Goal: Information Seeking & Learning: Learn about a topic

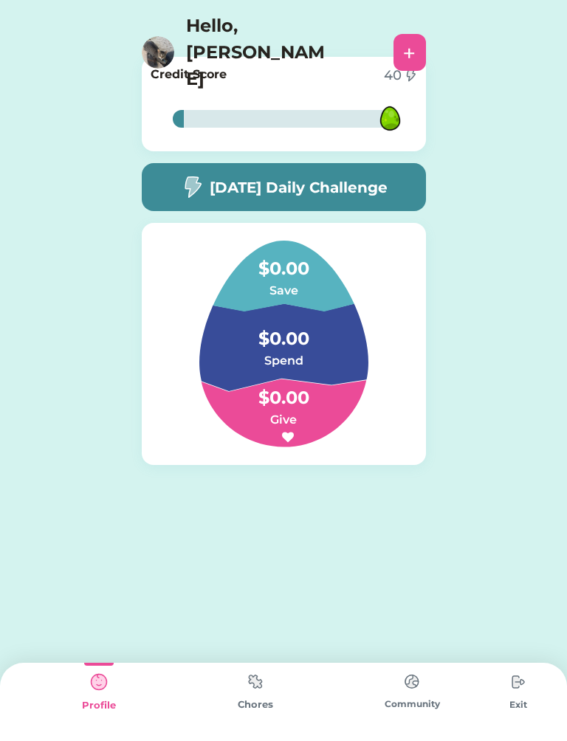
click at [252, 692] on img at bounding box center [256, 681] width 30 height 29
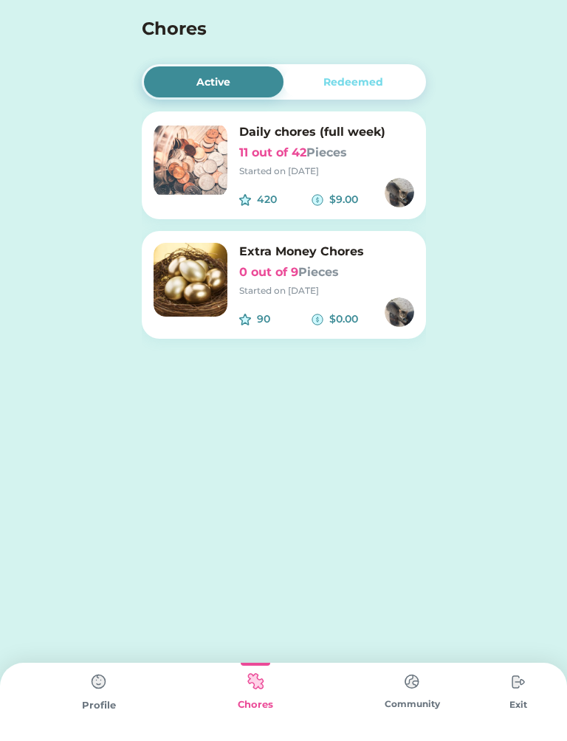
click at [185, 156] on img at bounding box center [190, 160] width 74 height 74
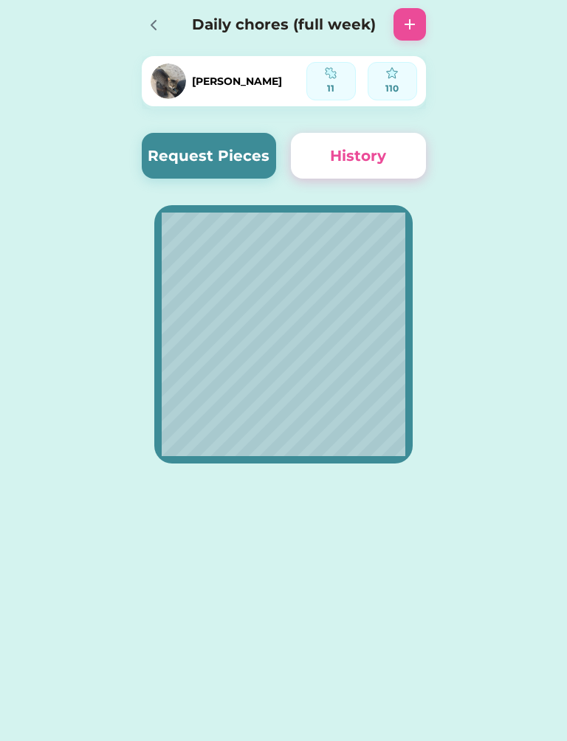
click at [215, 170] on button "Request Pieces" at bounding box center [209, 156] width 135 height 46
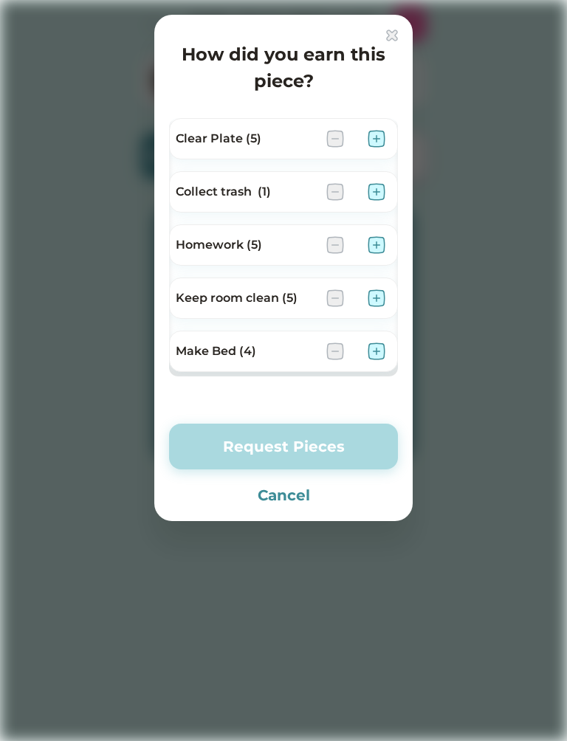
click at [381, 136] on img at bounding box center [376, 139] width 18 height 18
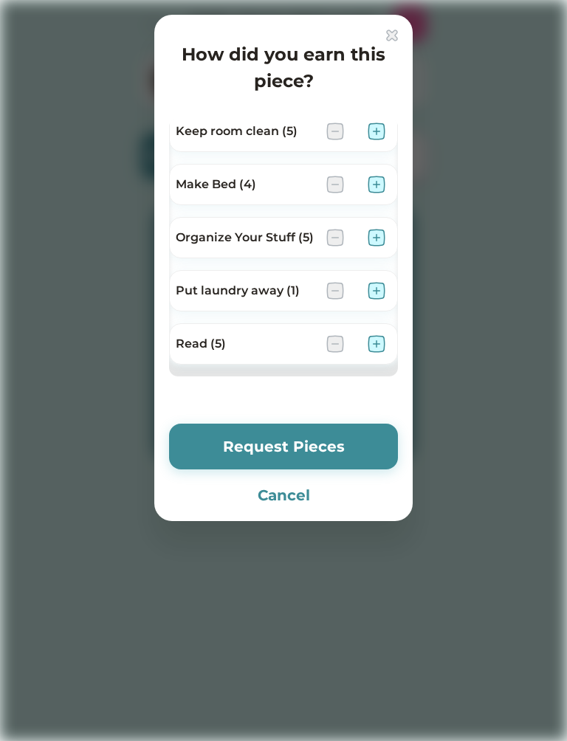
scroll to position [167, 0]
click at [371, 296] on img at bounding box center [376, 291] width 18 height 18
click at [379, 342] on img at bounding box center [376, 344] width 18 height 18
click at [349, 438] on button "Request Pieces" at bounding box center [283, 447] width 229 height 46
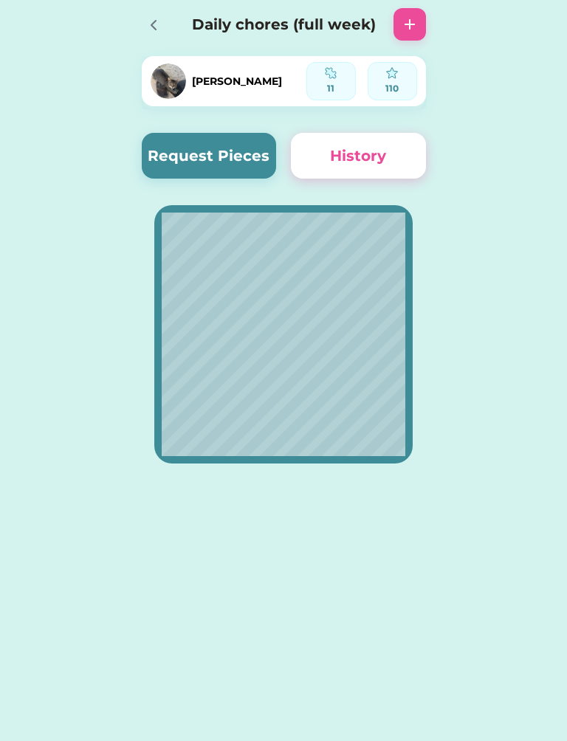
click at [156, 30] on icon at bounding box center [154, 25] width 18 height 18
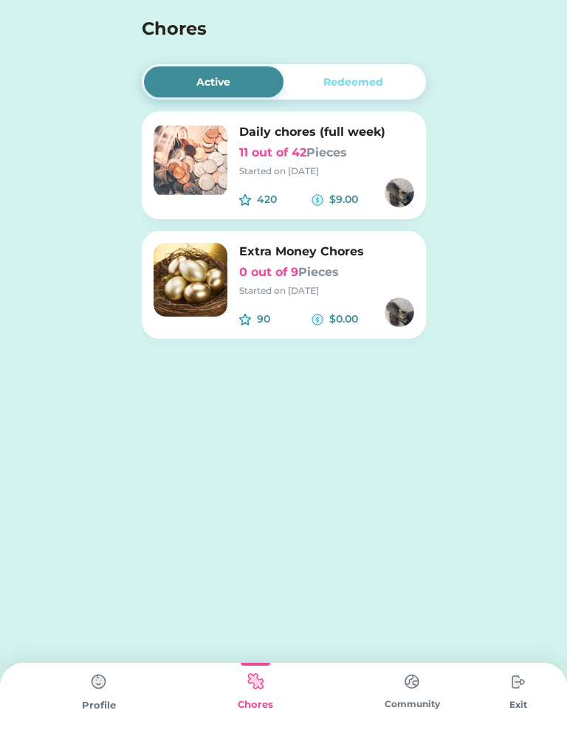
click at [99, 693] on img at bounding box center [99, 682] width 30 height 30
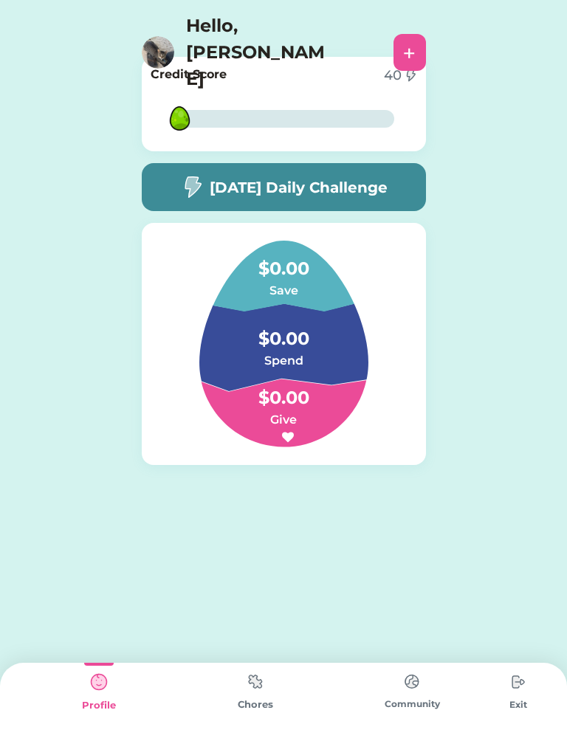
click at [252, 693] on img at bounding box center [256, 681] width 30 height 29
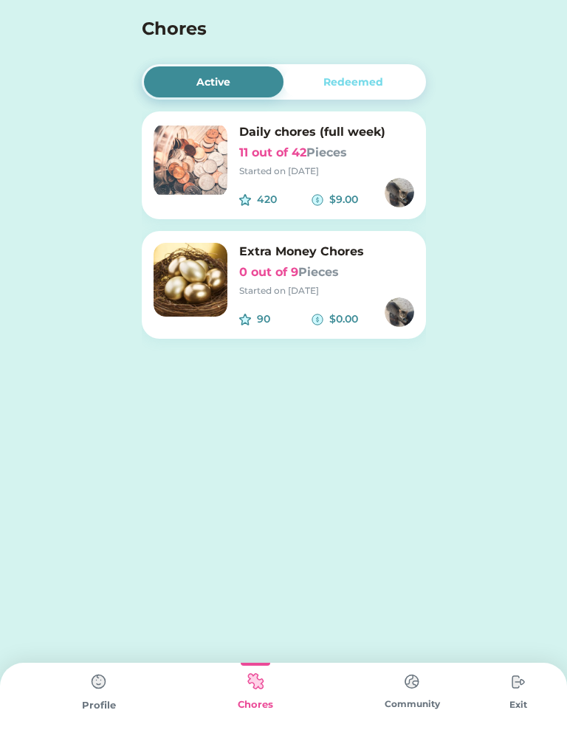
click at [180, 258] on img at bounding box center [190, 280] width 74 height 74
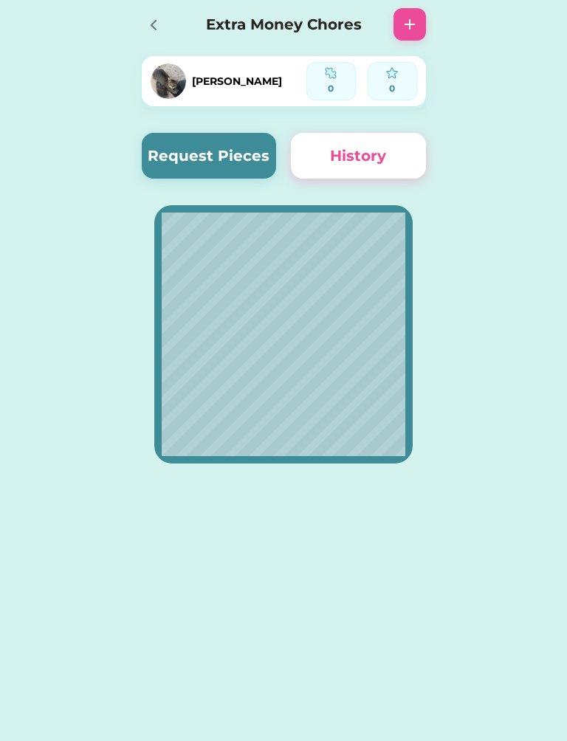
click at [411, 31] on img at bounding box center [410, 24] width 18 height 18
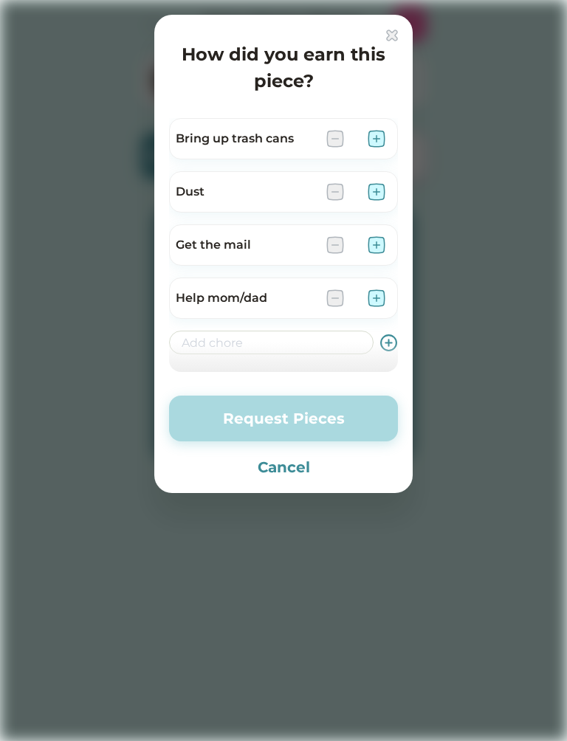
click at [550, 240] on div at bounding box center [283, 370] width 567 height 741
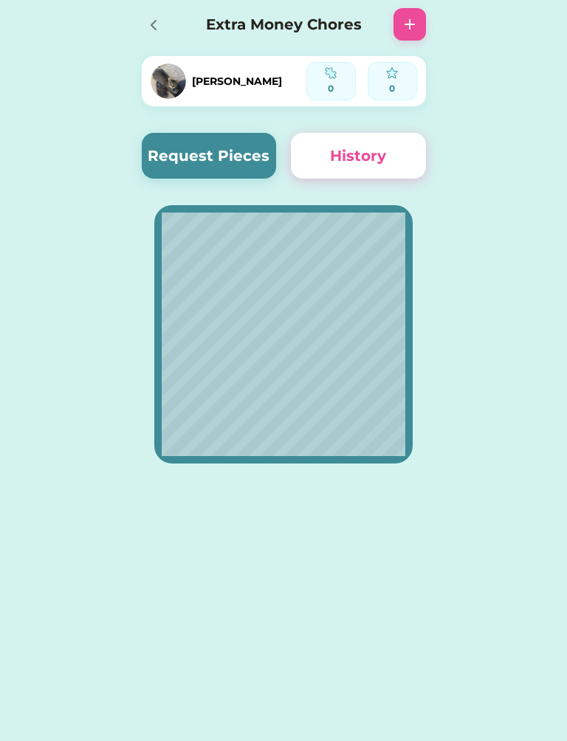
click at [390, 32] on div "Extra Money Chores" at bounding box center [284, 24] width 314 height 47
click at [418, 18] on img at bounding box center [410, 24] width 18 height 18
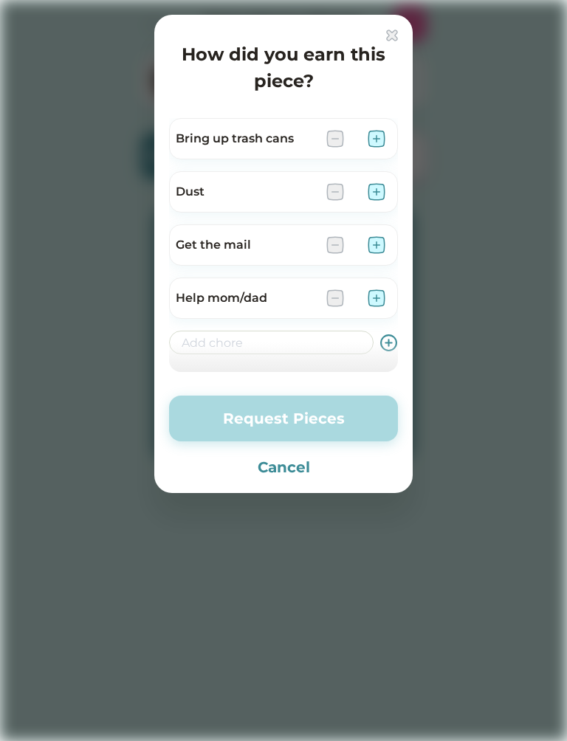
click at [298, 466] on button "Cancel" at bounding box center [283, 467] width 229 height 22
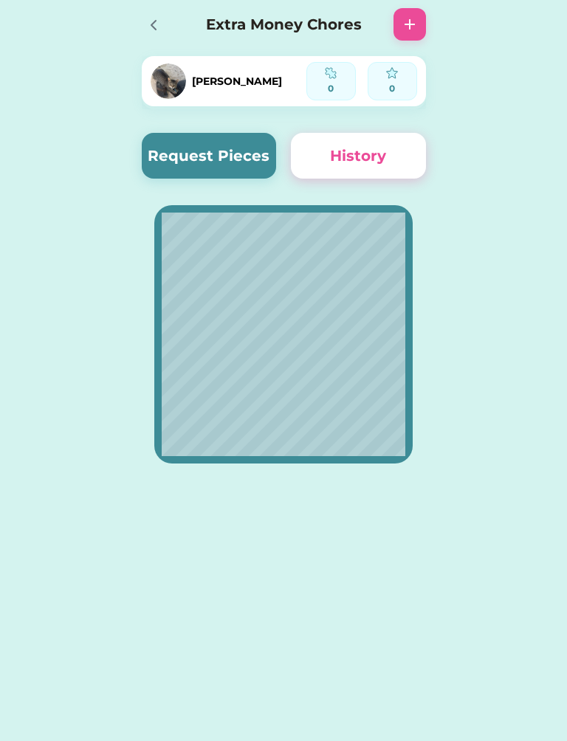
click at [165, 87] on img at bounding box center [168, 80] width 35 height 35
click at [176, 83] on img at bounding box center [168, 80] width 35 height 35
click at [138, 44] on div "Extra Money Chores" at bounding box center [284, 24] width 314 height 47
click at [138, 30] on div "Extra Money Chores" at bounding box center [284, 24] width 314 height 47
click at [152, 33] on icon at bounding box center [154, 25] width 18 height 18
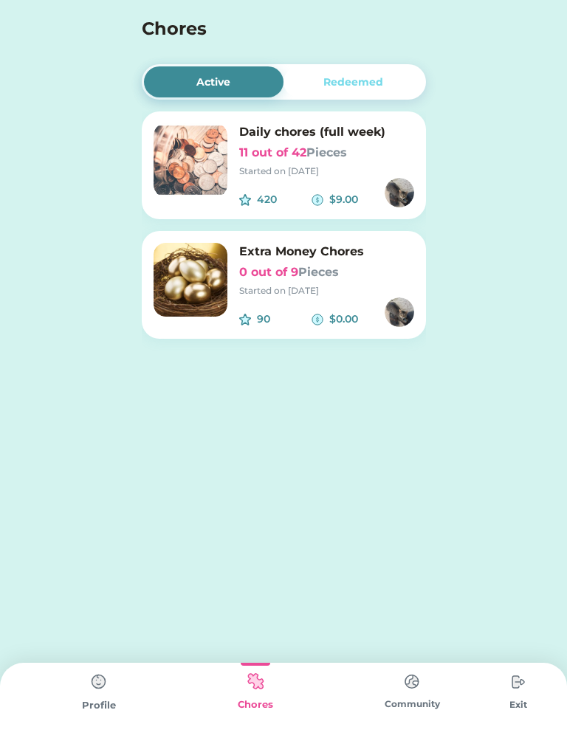
click at [89, 694] on img at bounding box center [99, 682] width 30 height 30
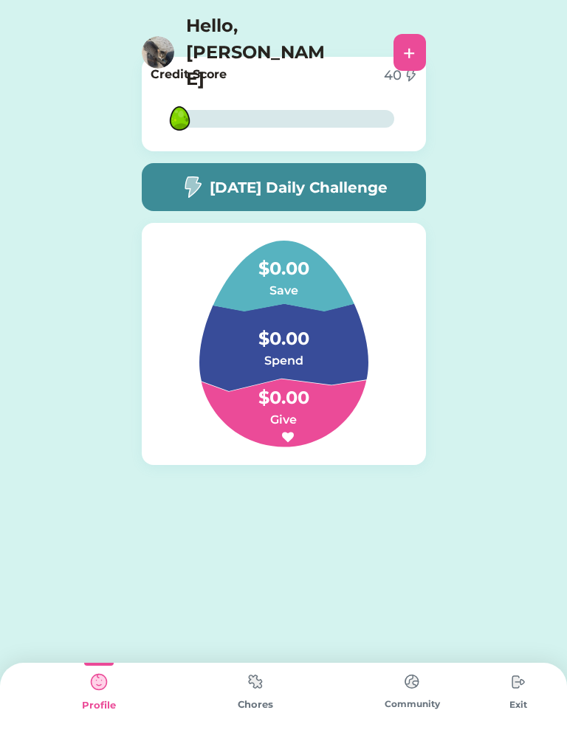
click at [258, 688] on img at bounding box center [256, 681] width 30 height 29
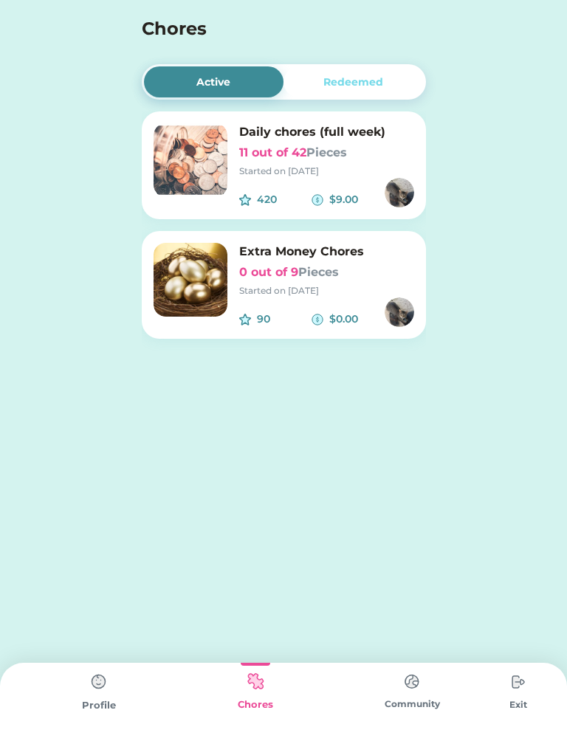
click at [406, 675] on img at bounding box center [412, 681] width 30 height 29
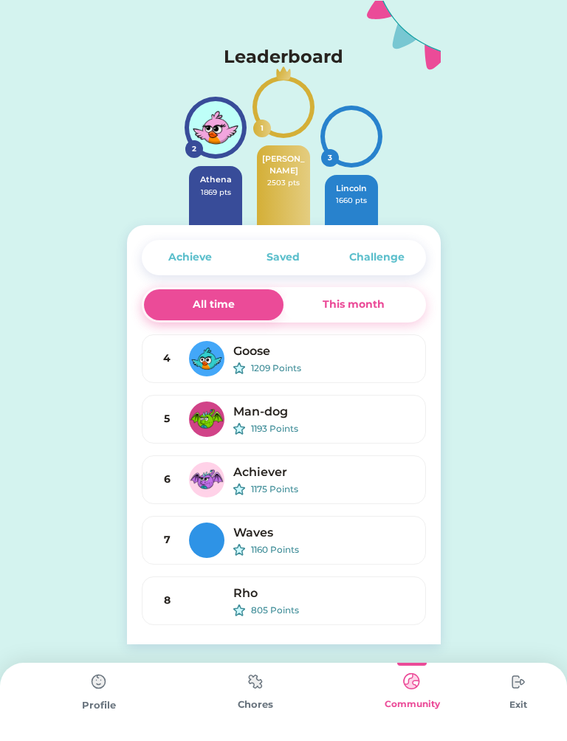
click at [522, 683] on img at bounding box center [518, 682] width 30 height 30
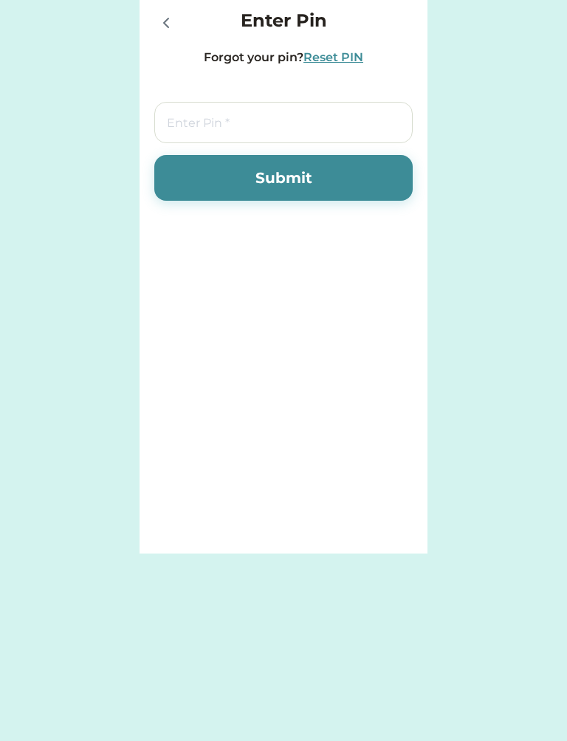
click at [167, 24] on icon at bounding box center [166, 23] width 18 height 18
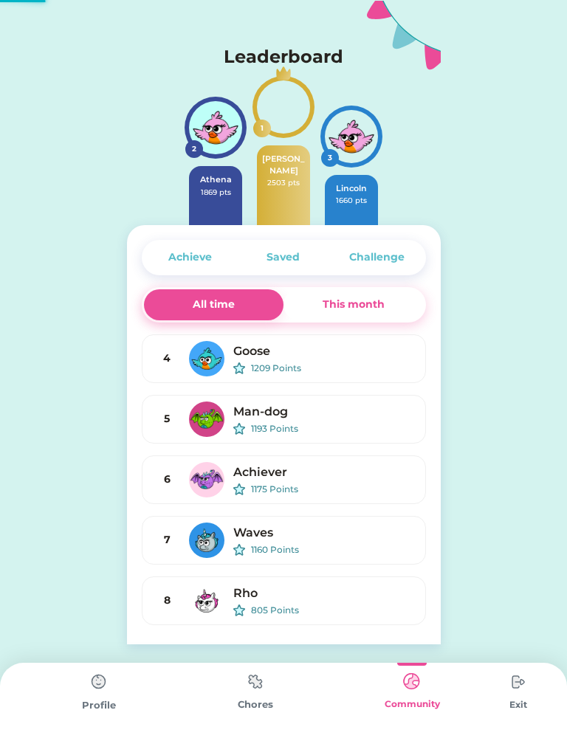
click at [181, 19] on div "Leaderboard" at bounding box center [284, 39] width 314 height 77
click at [107, 696] on img at bounding box center [99, 682] width 30 height 30
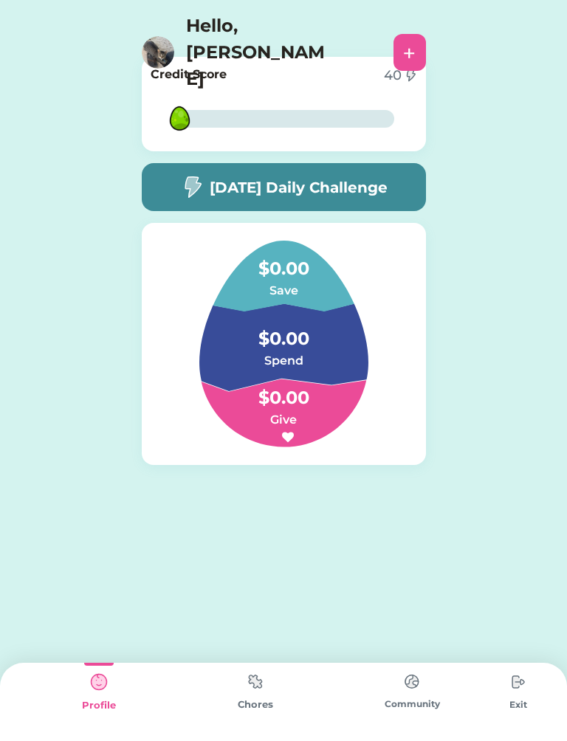
click at [153, 36] on img at bounding box center [158, 52] width 32 height 32
click at [161, 36] on img at bounding box center [158, 52] width 32 height 32
click at [142, 13] on div "Hello, [PERSON_NAME]" at bounding box center [264, 53] width 244 height 80
click at [415, 34] on div "+" at bounding box center [409, 52] width 32 height 37
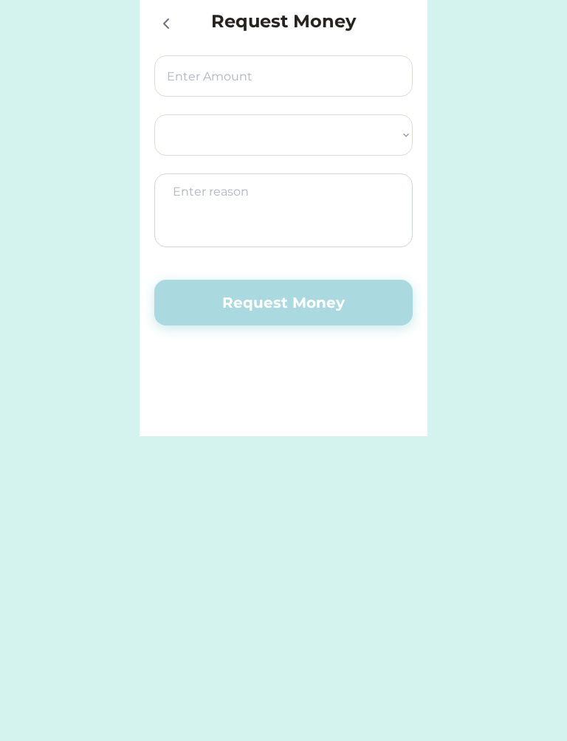
select select ""PLACEHOLDER_1427118222253""
click at [167, 26] on icon at bounding box center [166, 24] width 18 height 18
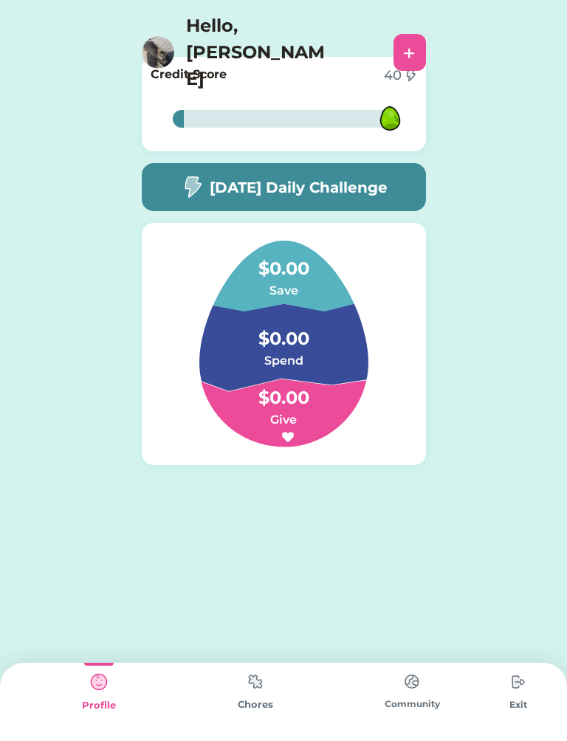
click at [266, 683] on img at bounding box center [256, 681] width 30 height 29
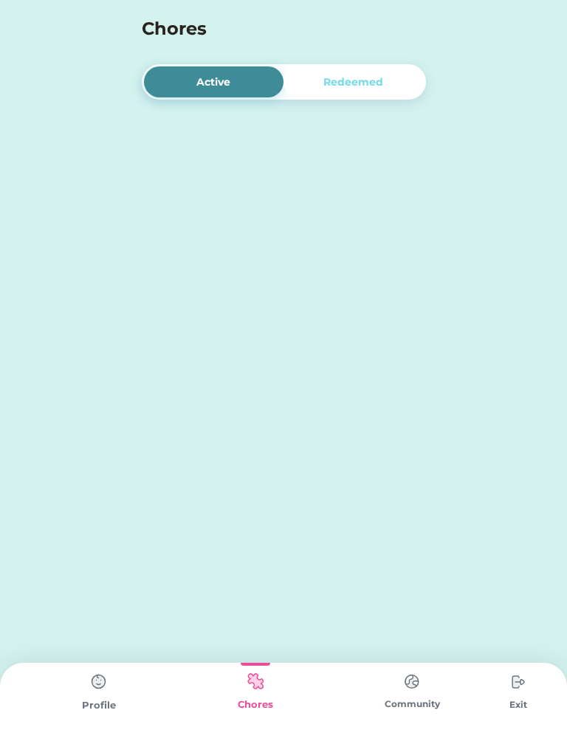
click at [268, 668] on img at bounding box center [256, 681] width 30 height 29
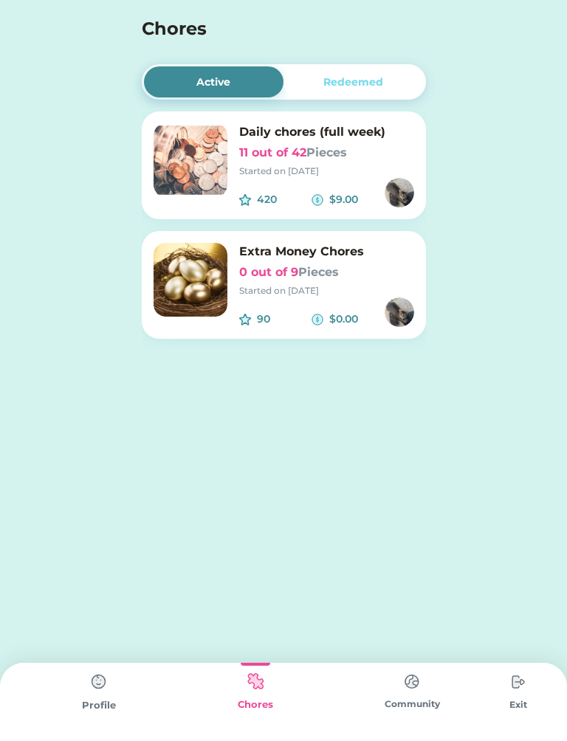
click at [173, 278] on img at bounding box center [190, 280] width 74 height 74
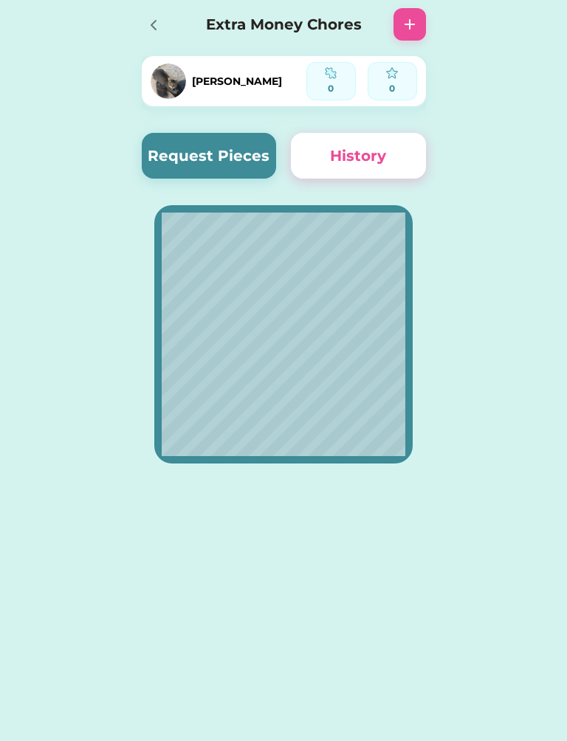
click at [403, 24] on img at bounding box center [410, 24] width 18 height 18
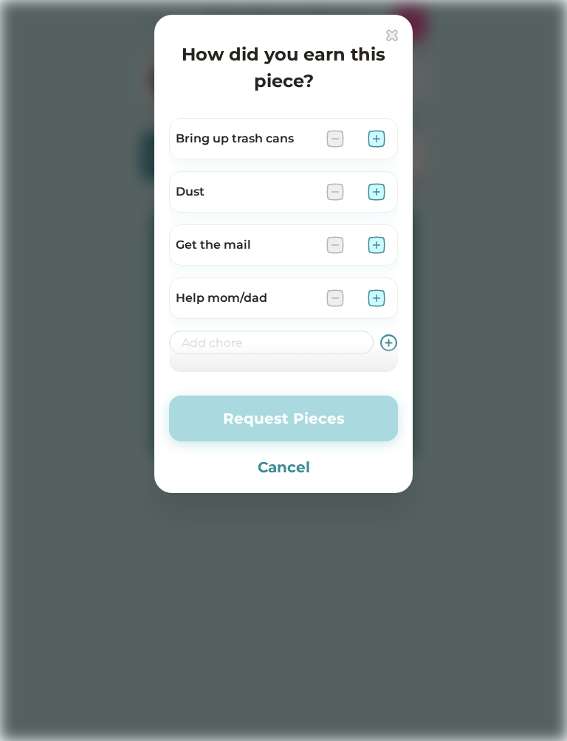
click at [380, 190] on img at bounding box center [376, 192] width 18 height 18
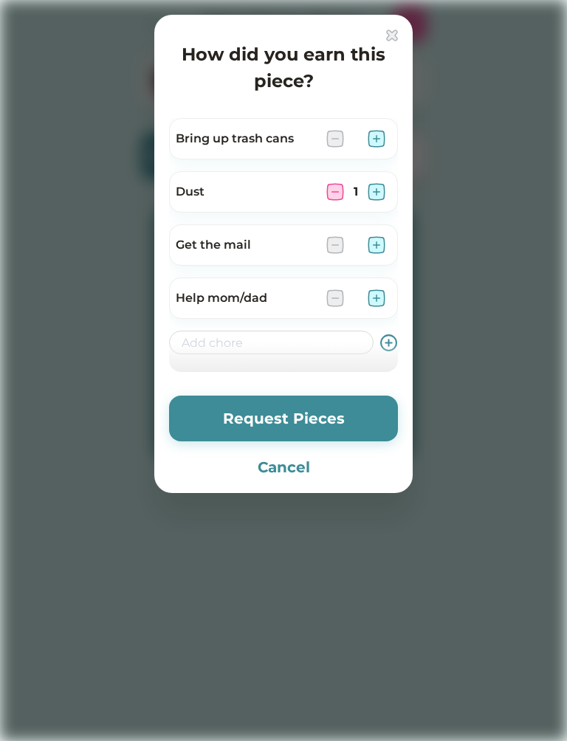
click at [339, 425] on button "Request Pieces" at bounding box center [283, 418] width 229 height 46
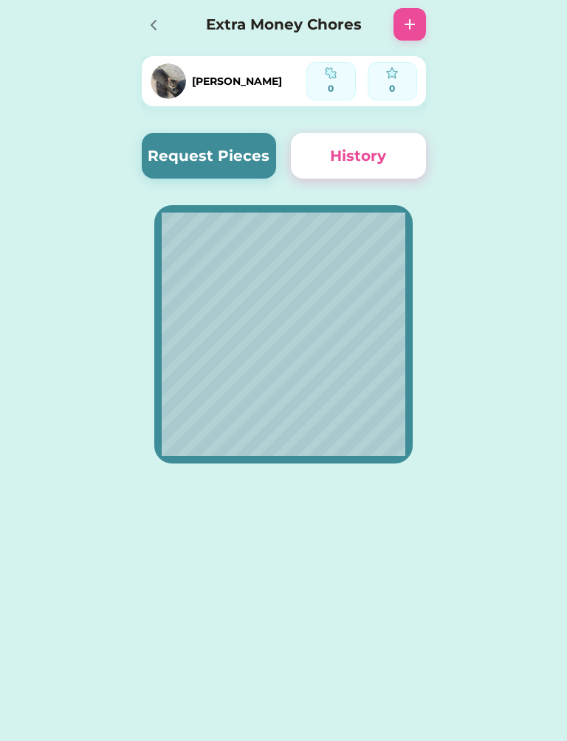
click at [210, 156] on button "Request Pieces" at bounding box center [209, 156] width 135 height 46
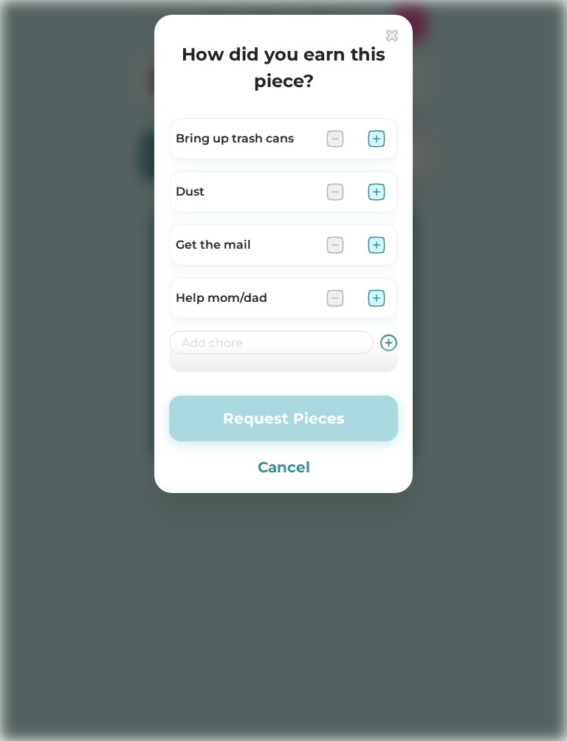
click at [290, 475] on button "Cancel" at bounding box center [283, 467] width 229 height 22
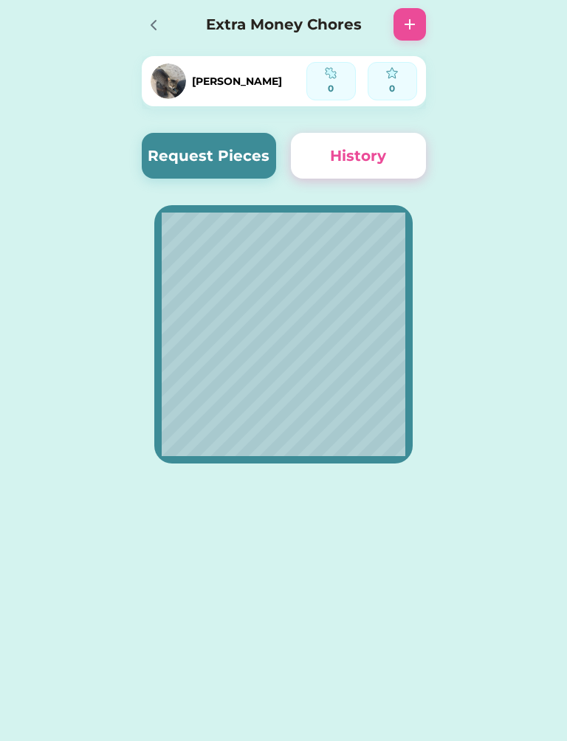
click at [143, 41] on div "Extra Money Chores" at bounding box center [284, 24] width 314 height 47
click at [153, 38] on div at bounding box center [158, 24] width 32 height 32
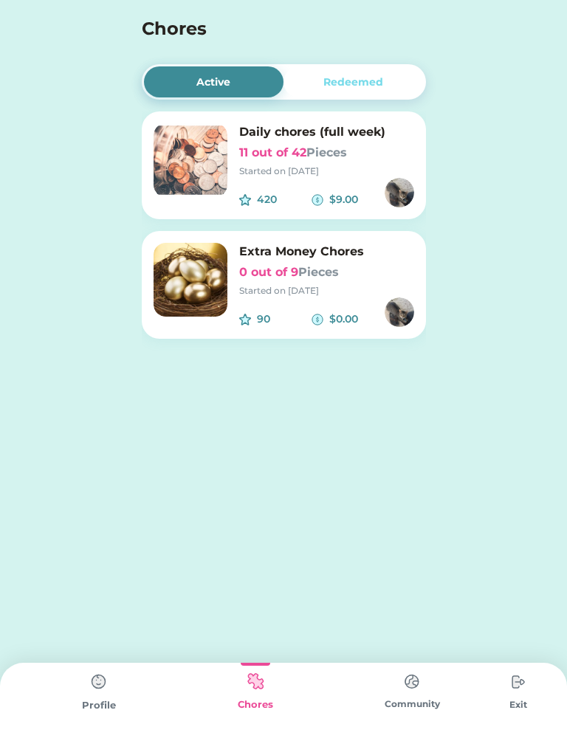
click at [110, 681] on img at bounding box center [99, 682] width 30 height 30
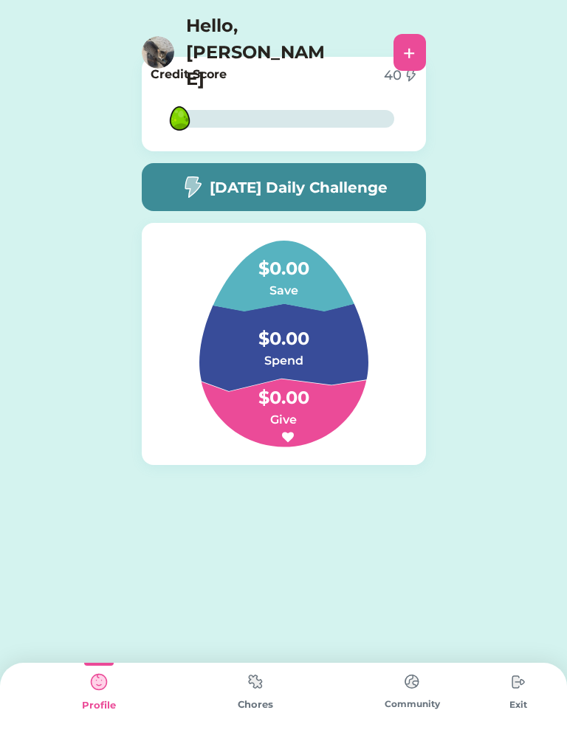
click at [393, 43] on div "+" at bounding box center [409, 52] width 32 height 37
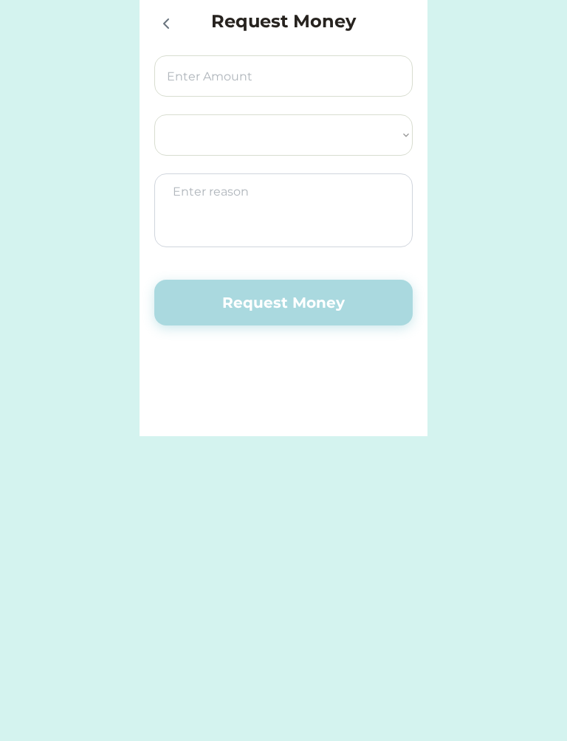
select select ""PLACEHOLDER_1427118222253""
click at [154, 26] on div at bounding box center [165, 23] width 22 height 22
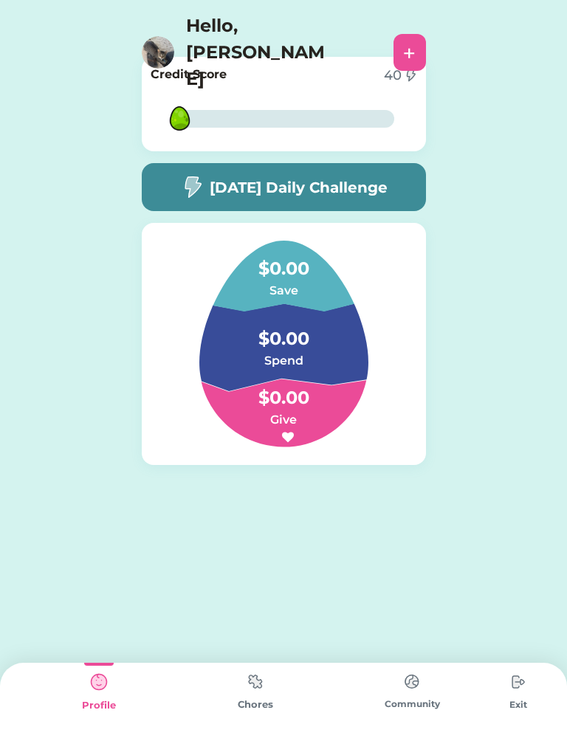
click at [171, 36] on img at bounding box center [158, 52] width 32 height 32
click at [168, 178] on div "[DATE] Daily Challenge" at bounding box center [284, 187] width 284 height 48
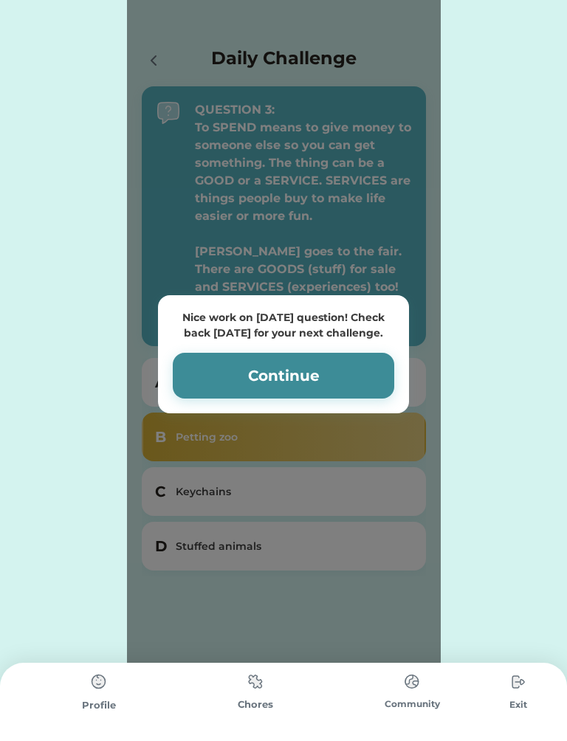
click at [230, 359] on button "Continue" at bounding box center [283, 376] width 221 height 46
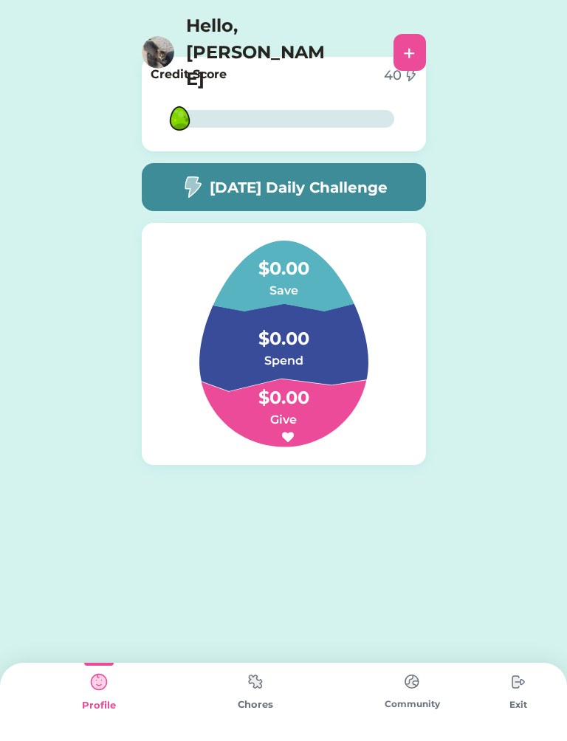
click at [526, 678] on img at bounding box center [518, 682] width 30 height 30
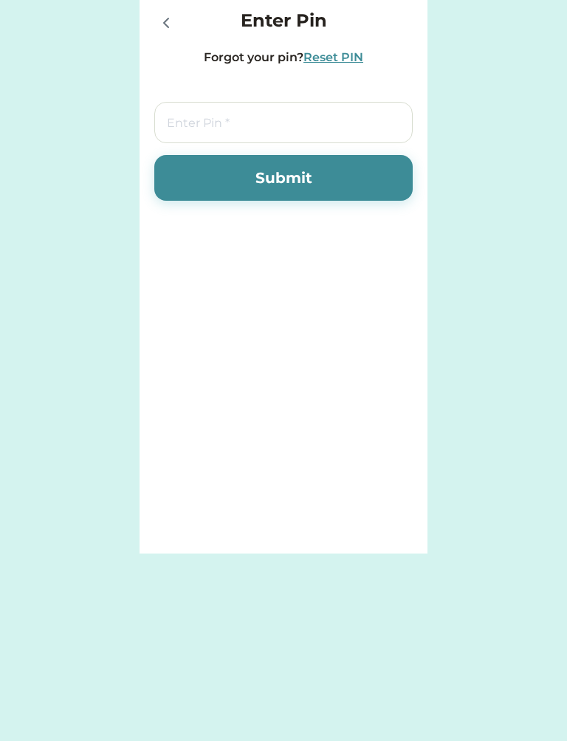
click at [154, 13] on div at bounding box center [165, 22] width 22 height 22
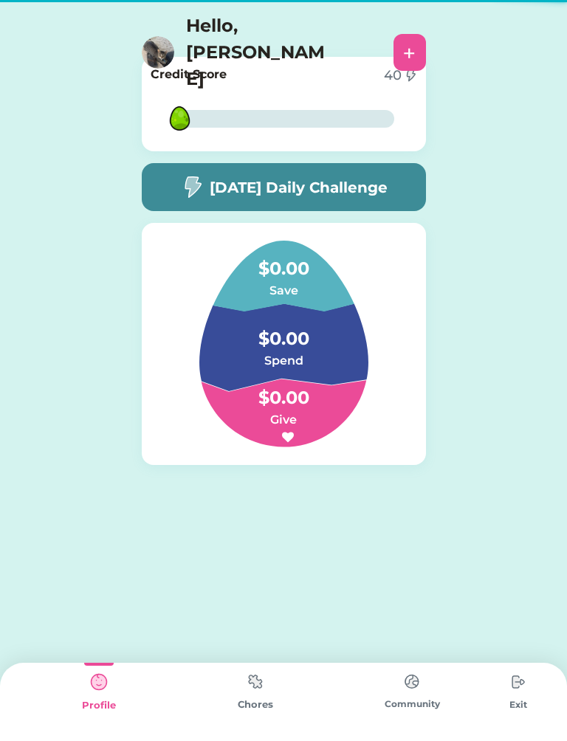
click at [410, 695] on img at bounding box center [412, 681] width 30 height 29
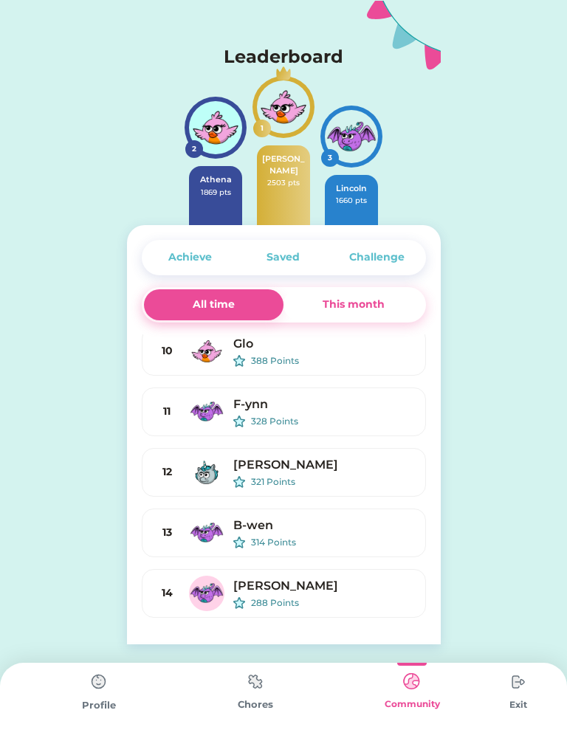
scroll to position [370, 0]
click at [367, 297] on div "This month" at bounding box center [353, 304] width 62 height 15
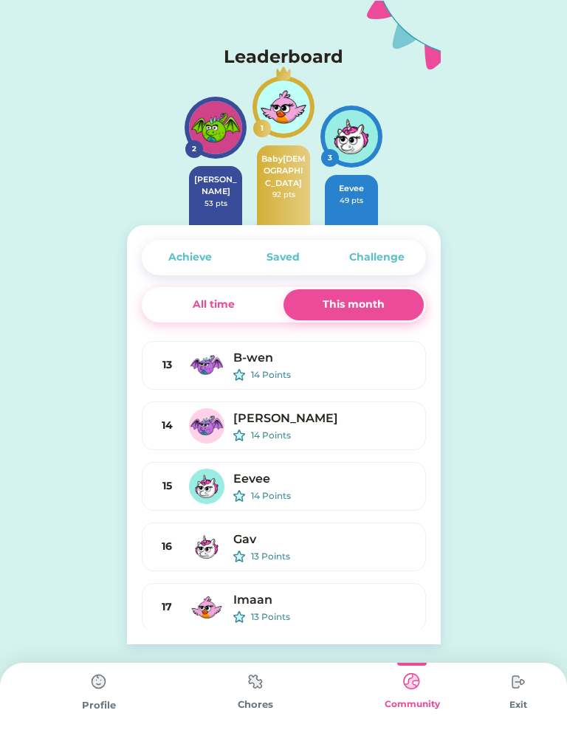
click at [550, 310] on div "Request Money Select Account Belco Community Credit Union Save Give Spend Reque…" at bounding box center [283, 322] width 567 height 644
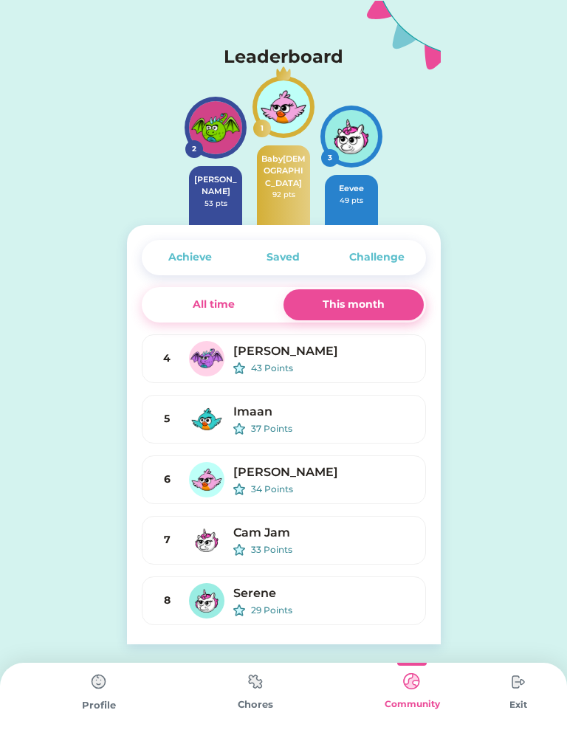
scroll to position [0, 0]
click at [353, 412] on div "Imaan" at bounding box center [323, 412] width 180 height 18
click at [184, 309] on div "All time" at bounding box center [214, 304] width 140 height 31
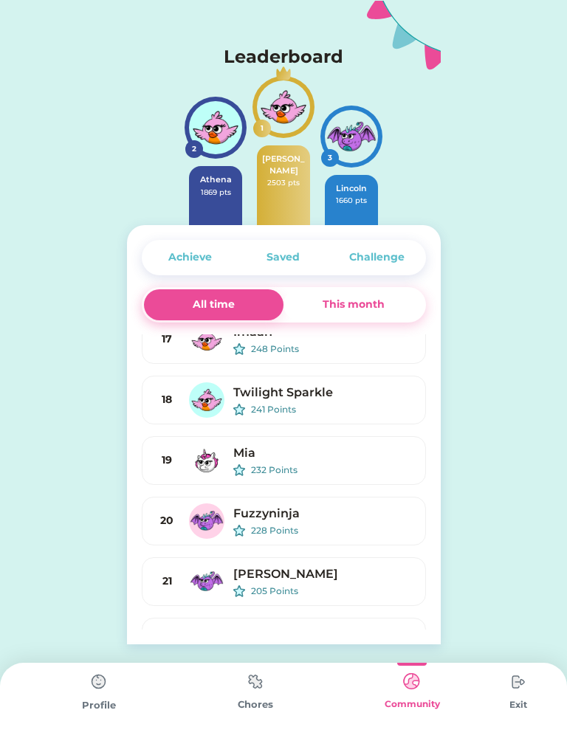
click at [354, 308] on div "This month" at bounding box center [353, 304] width 62 height 15
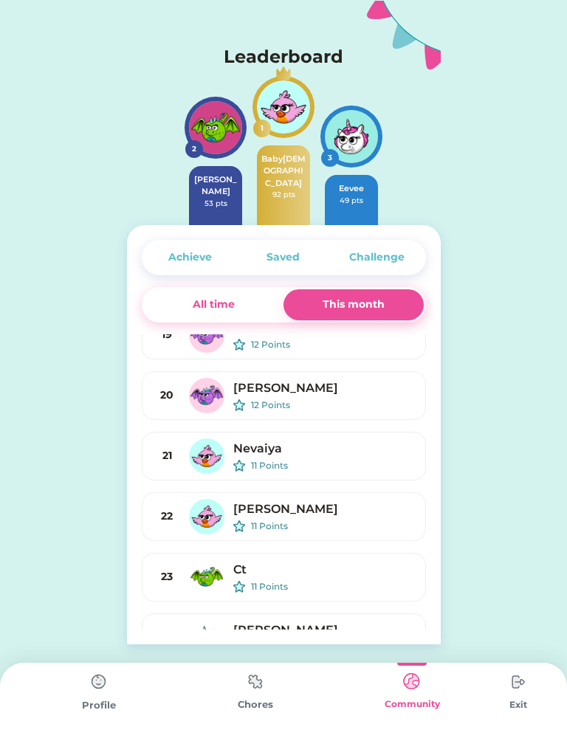
click at [388, 269] on div "Challenge" at bounding box center [376, 257] width 93 height 31
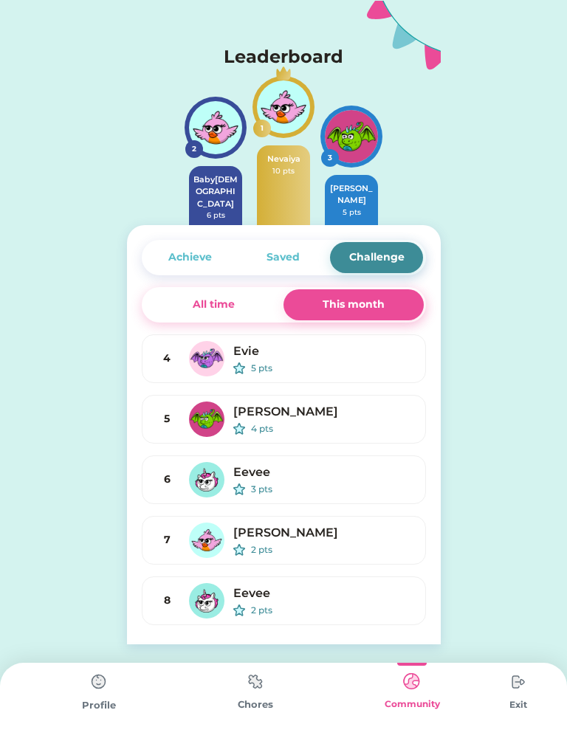
click at [288, 271] on div "Saved" at bounding box center [283, 257] width 93 height 31
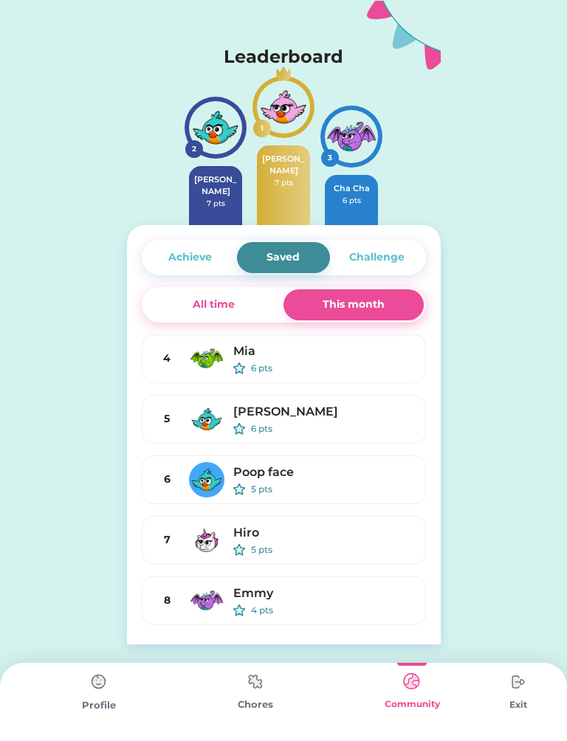
click at [204, 256] on div "Achieve" at bounding box center [190, 256] width 44 height 15
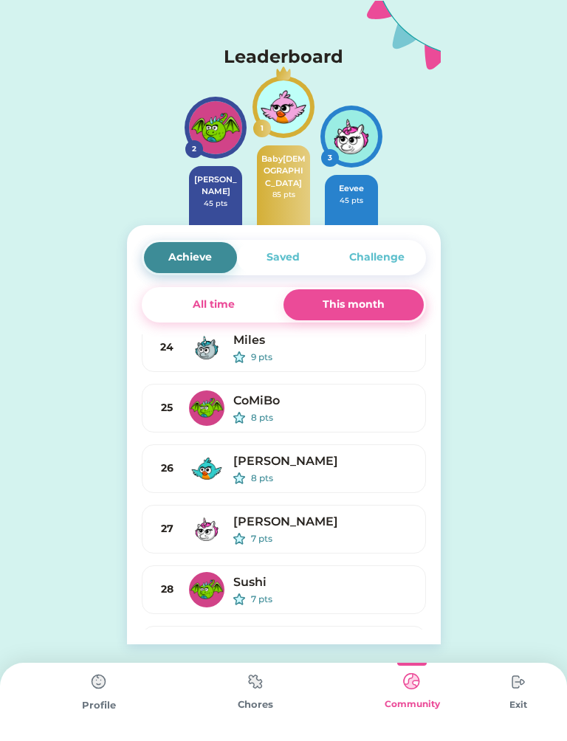
scroll to position [1223, 0]
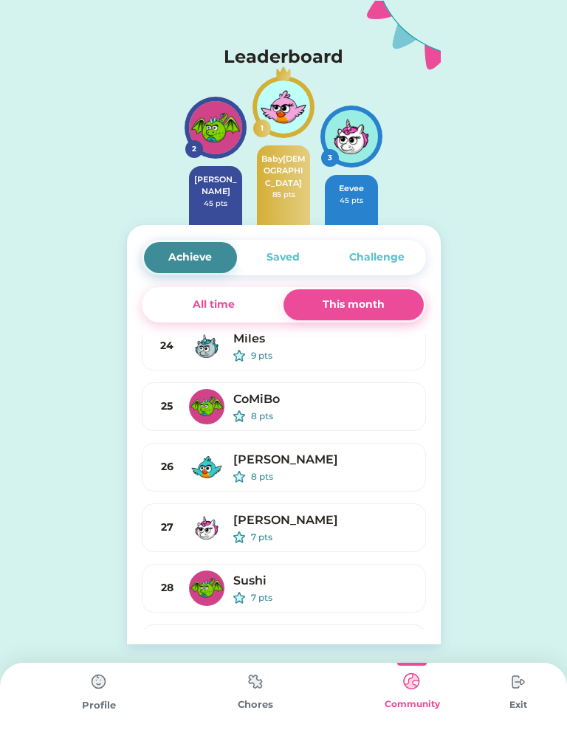
click at [263, 685] on img at bounding box center [256, 681] width 30 height 29
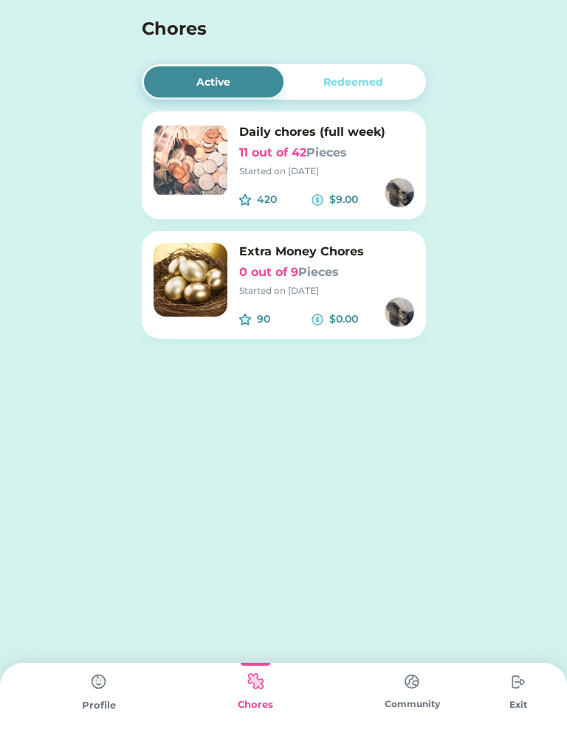
click at [384, 63] on div "Active Redeemed Daily chores (full week) 11 out of 42 Pieces Started on [DATE] …" at bounding box center [284, 219] width 314 height 439
click at [376, 94] on div "Redeemed" at bounding box center [353, 81] width 140 height 31
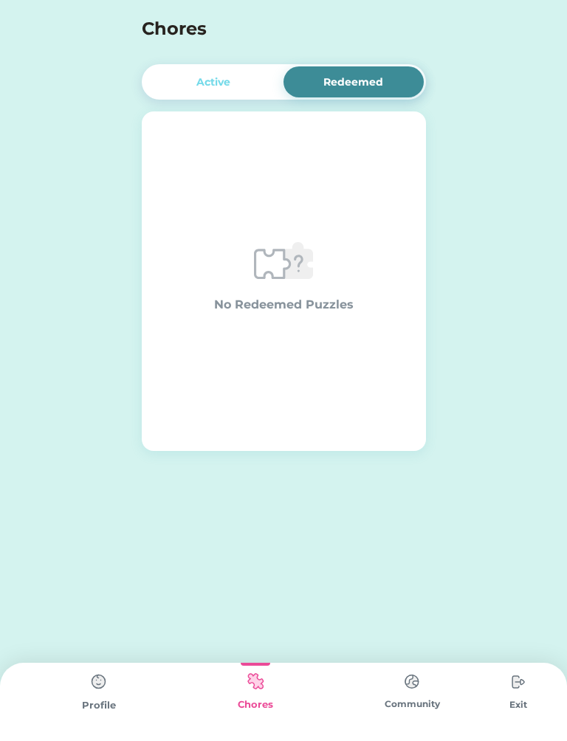
click at [90, 696] on img at bounding box center [99, 682] width 30 height 30
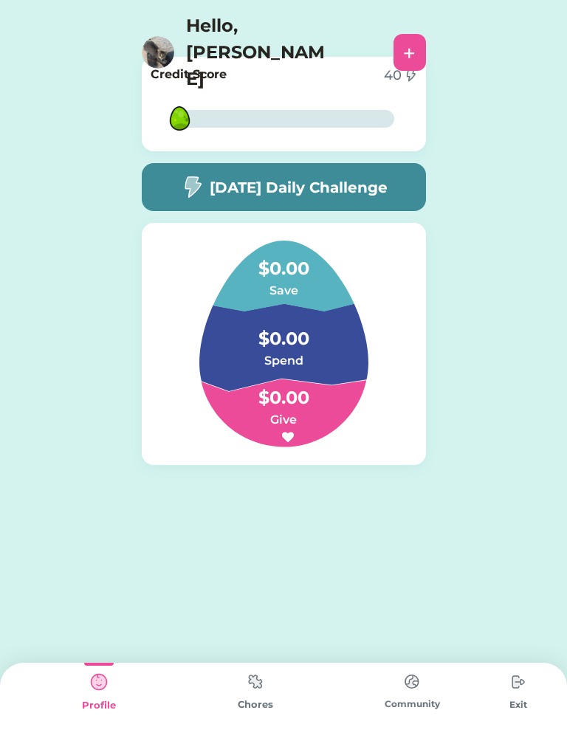
click at [402, 694] on img at bounding box center [412, 681] width 30 height 29
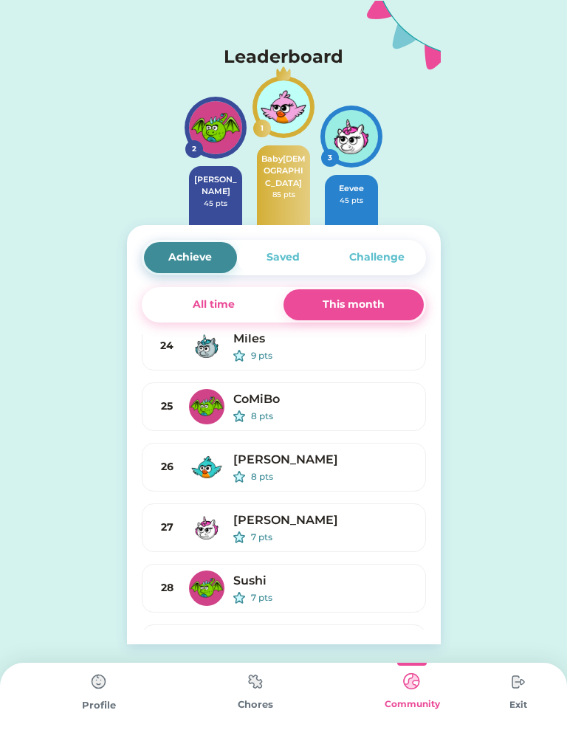
click at [258, 685] on img at bounding box center [256, 681] width 30 height 29
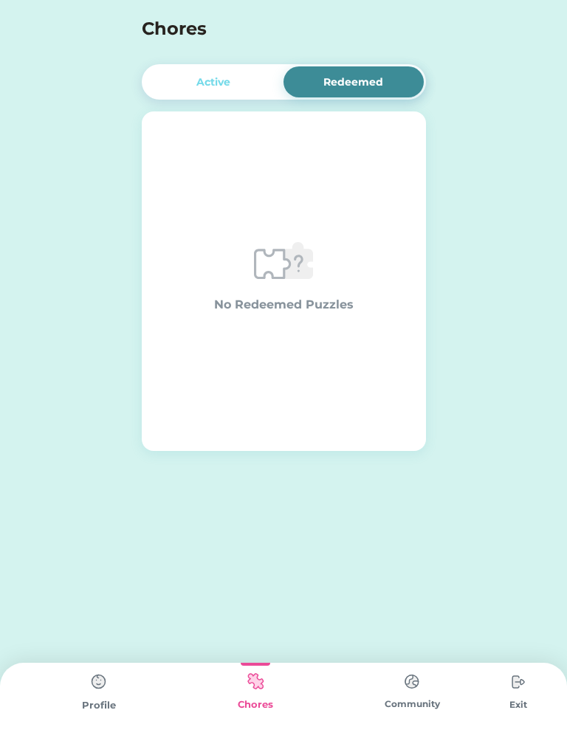
click at [233, 69] on div "Active" at bounding box center [214, 81] width 140 height 31
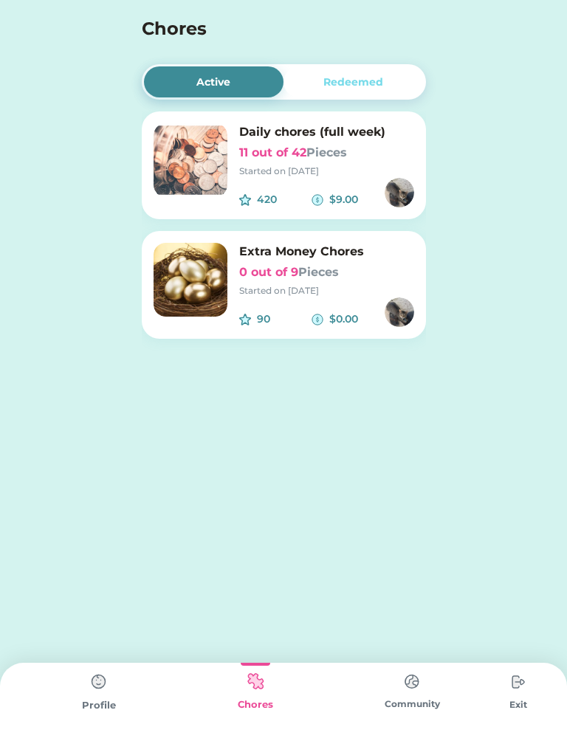
click at [125, 689] on div "Profile" at bounding box center [99, 702] width 156 height 78
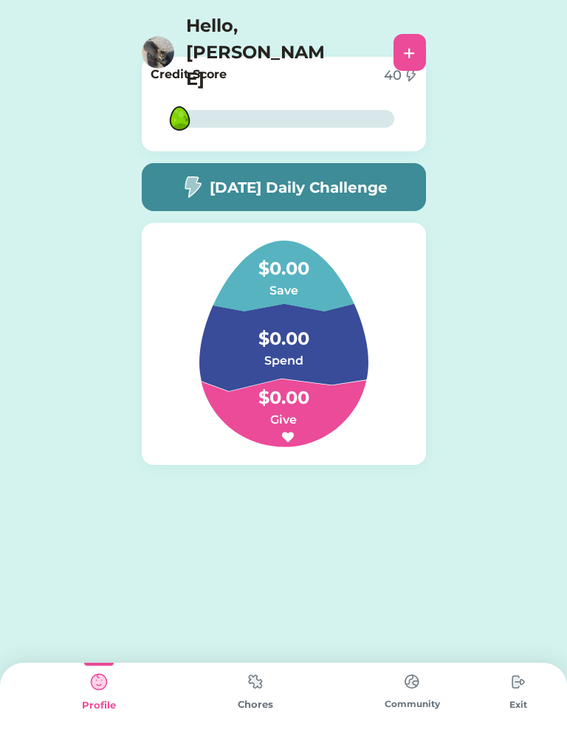
click at [243, 110] on div "5% 5%" at bounding box center [283, 119] width 221 height 18
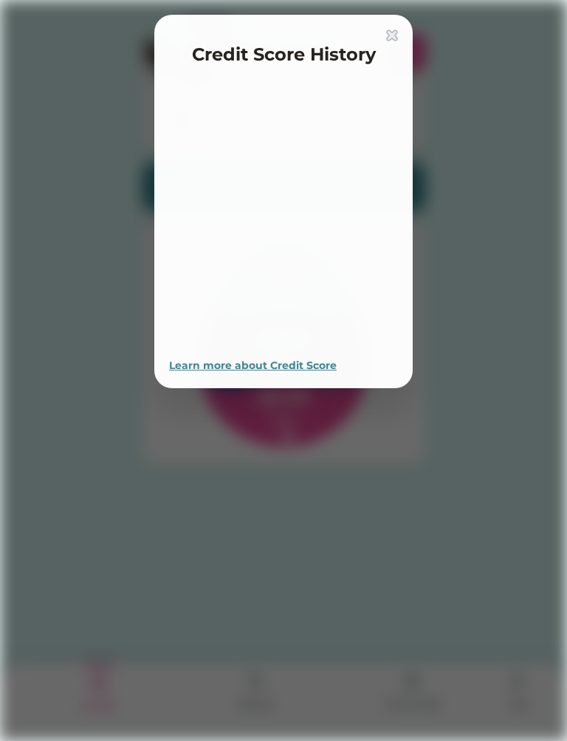
click at [336, 108] on div at bounding box center [283, 216] width 229 height 236
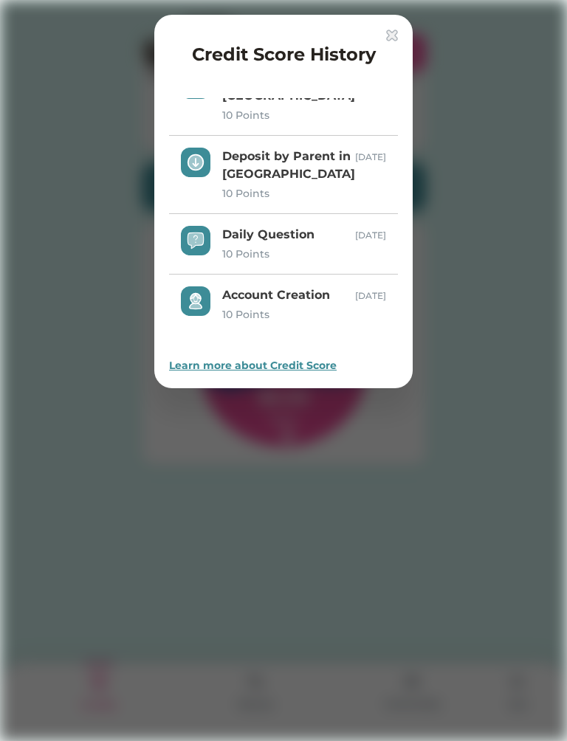
scroll to position [318, 0]
click at [395, 53] on div "Credit Score History" at bounding box center [283, 57] width 229 height 33
click at [407, 35] on div "Credit Score History Daily Question 10 Points [DATE] Daily Question not answere…" at bounding box center [283, 201] width 258 height 373
click at [394, 34] on img at bounding box center [392, 36] width 12 height 12
